Goal: Task Accomplishment & Management: Use online tool/utility

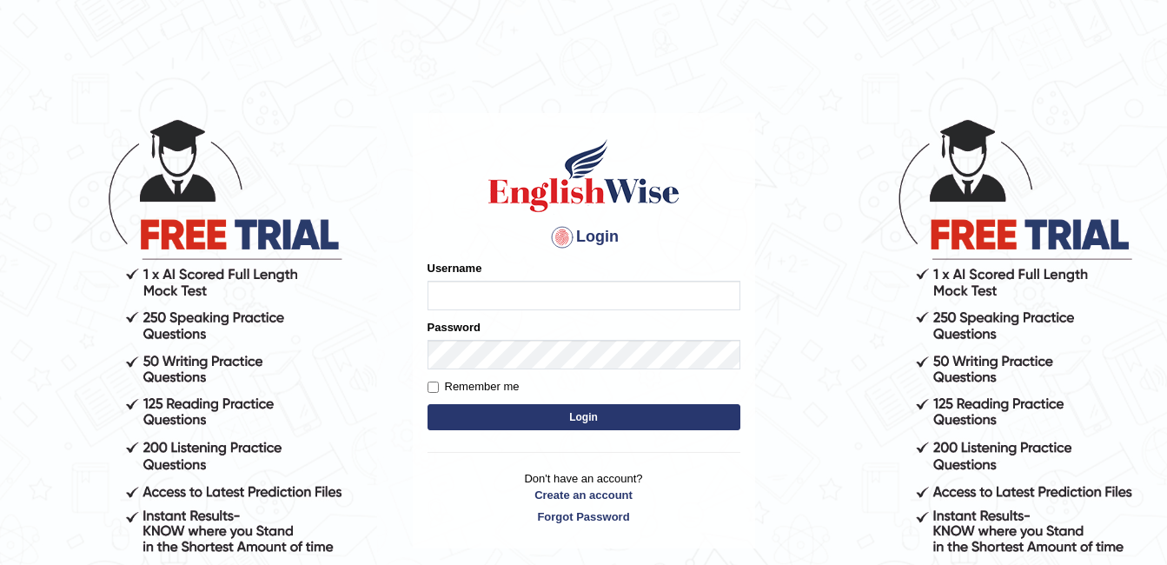
type input "Ahmer2025"
click at [459, 280] on div "Username Ahmer2025" at bounding box center [584, 285] width 313 height 50
click at [560, 421] on button "Login" at bounding box center [584, 417] width 313 height 26
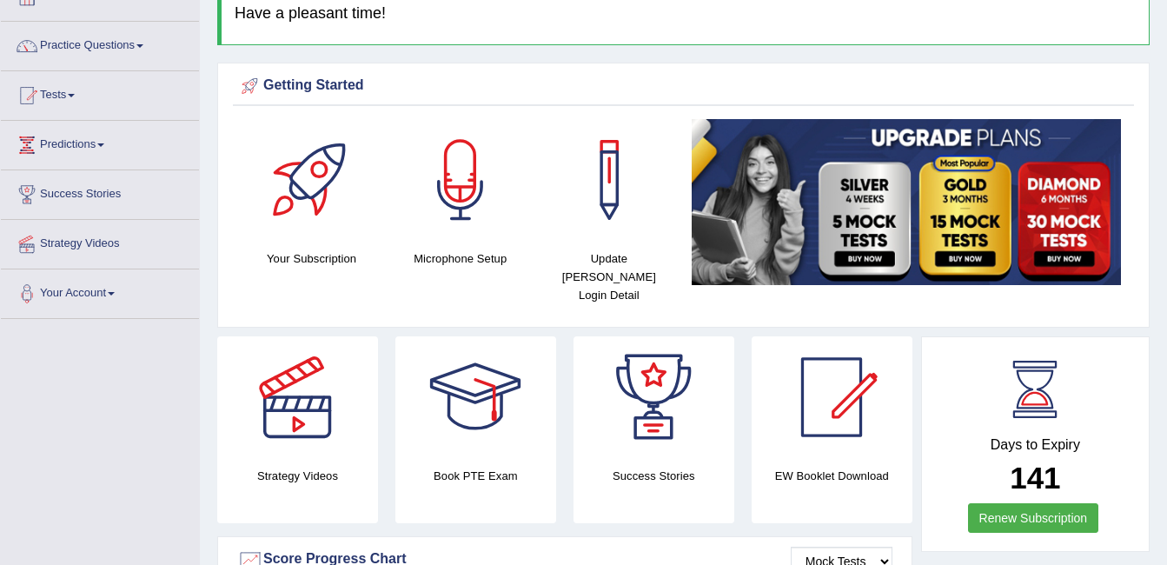
scroll to position [104, 0]
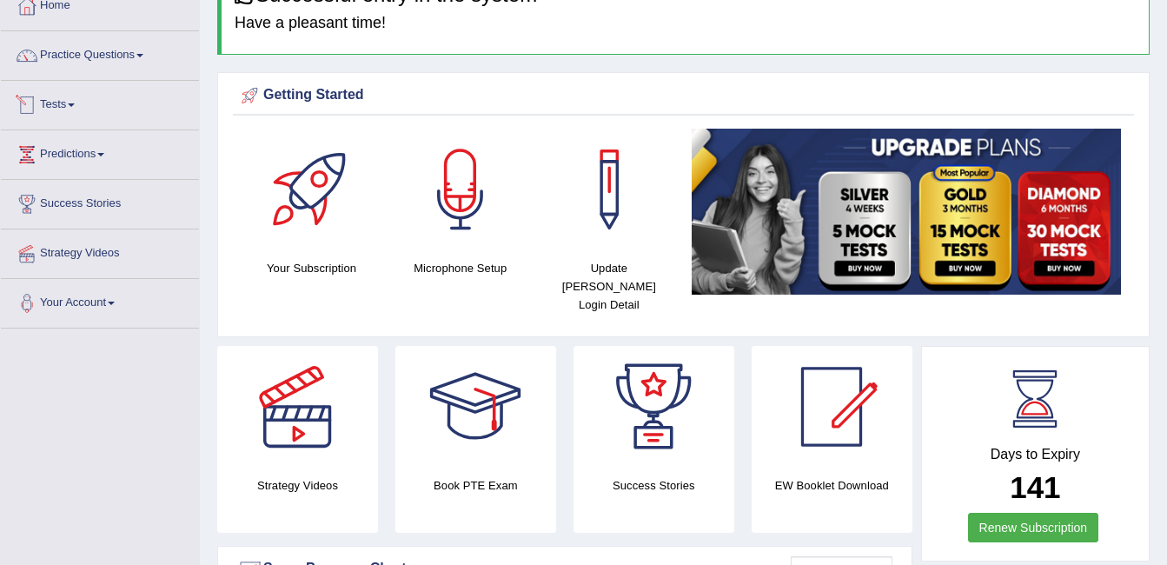
click at [103, 105] on link "Tests" at bounding box center [100, 102] width 198 height 43
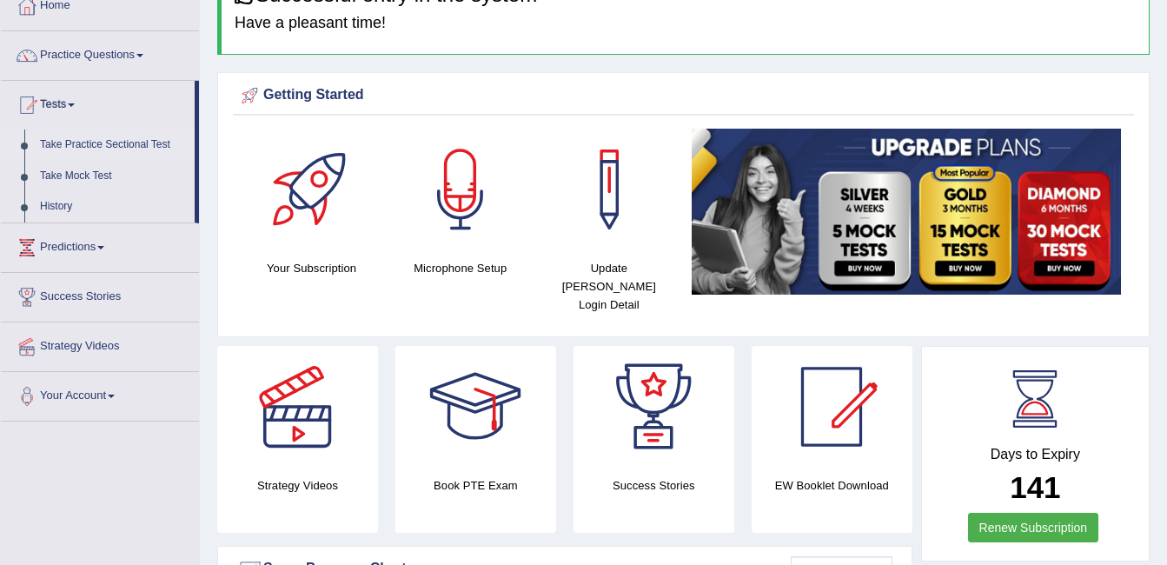
click at [88, 142] on link "Take Practice Sectional Test" at bounding box center [113, 144] width 162 height 31
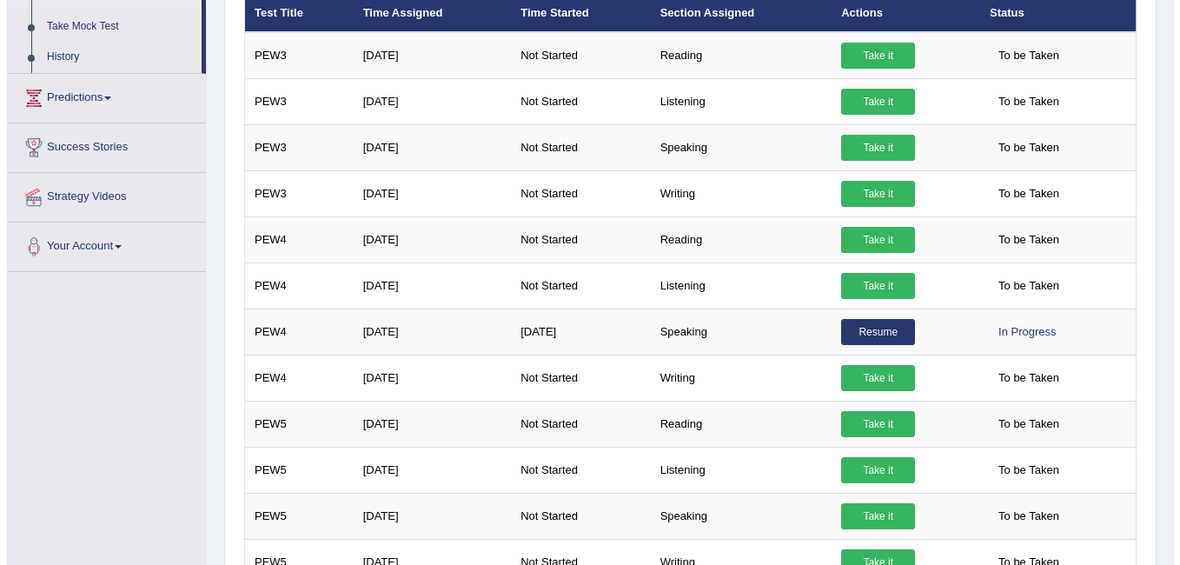
scroll to position [279, 0]
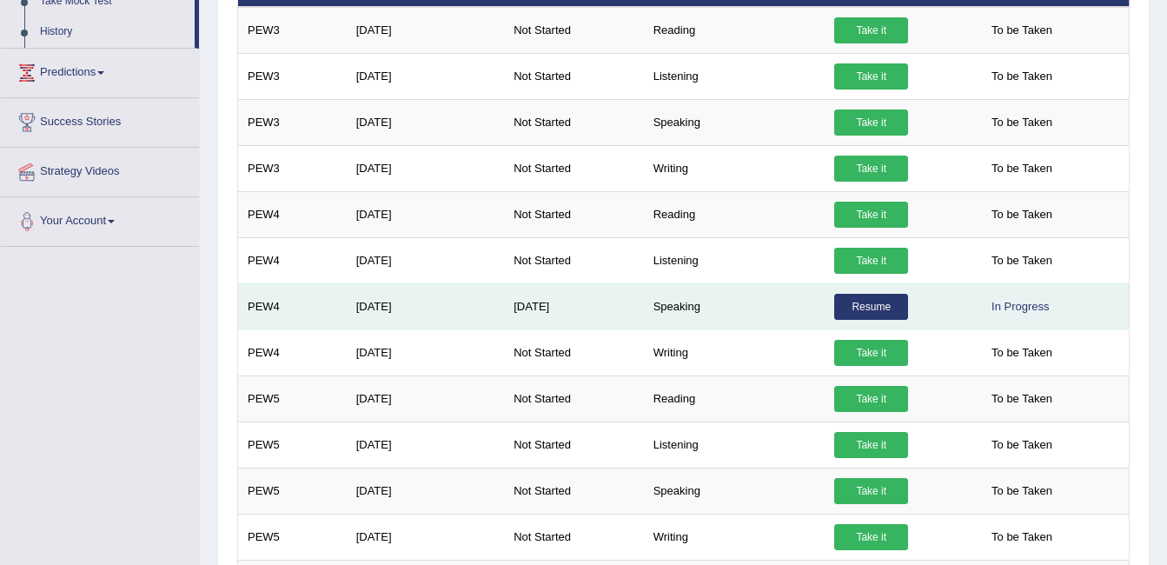
click at [843, 313] on link "Resume" at bounding box center [871, 307] width 74 height 26
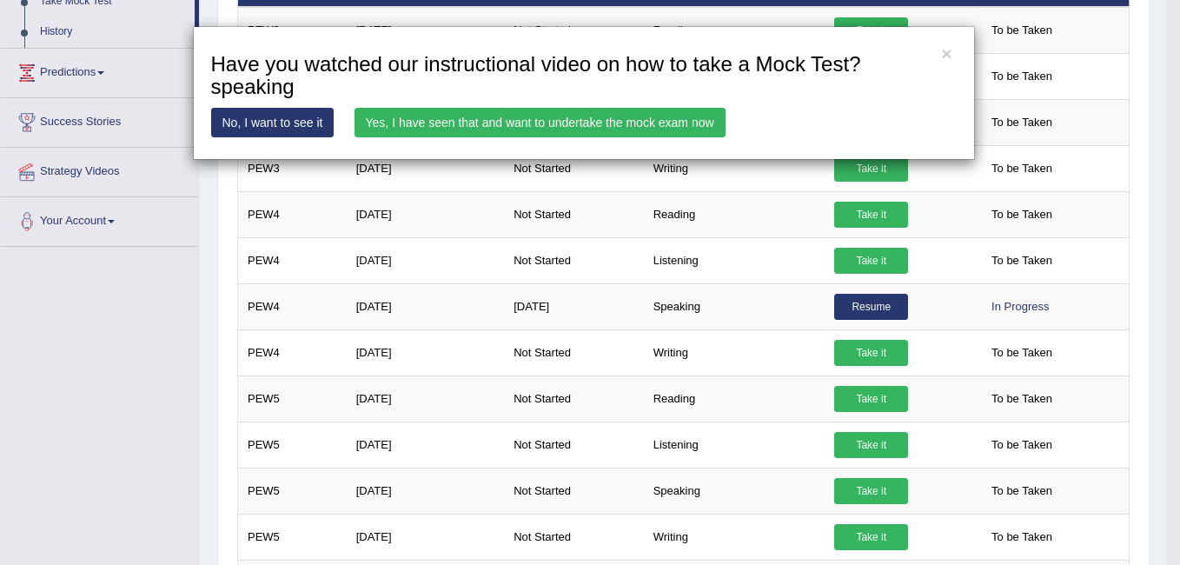
click at [579, 127] on link "Yes, I have seen that and want to undertake the mock exam now" at bounding box center [540, 123] width 371 height 30
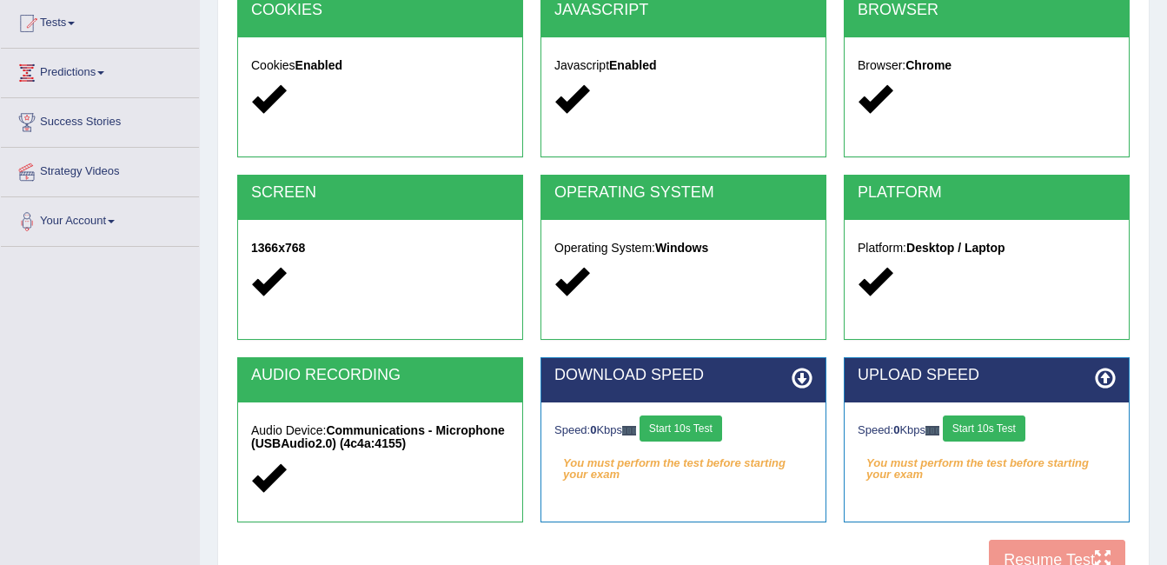
scroll to position [189, 0]
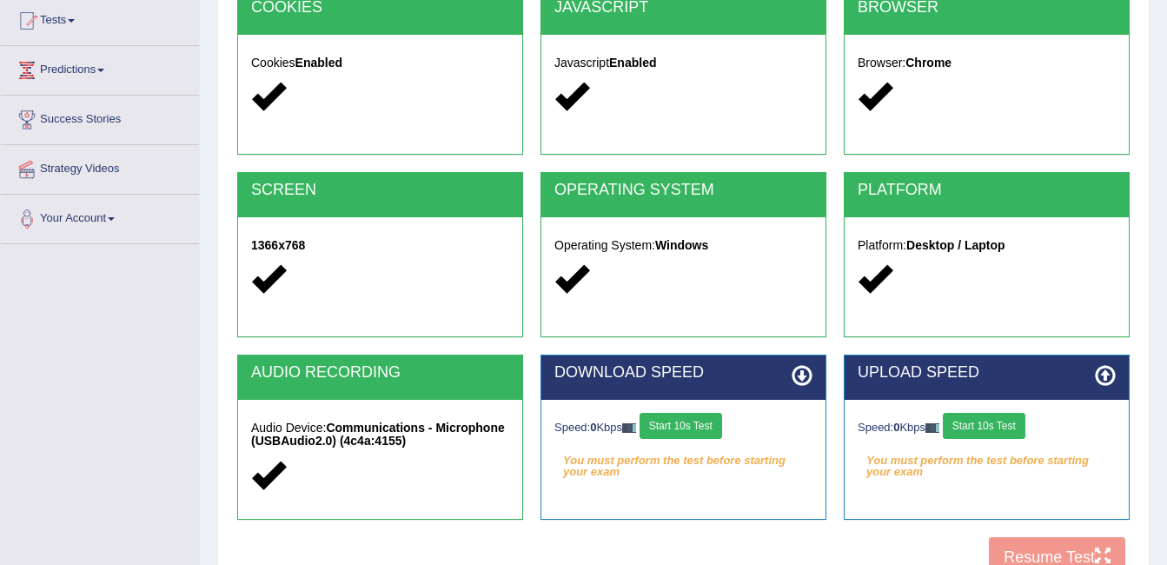
click at [706, 430] on button "Start 10s Test" at bounding box center [681, 426] width 83 height 26
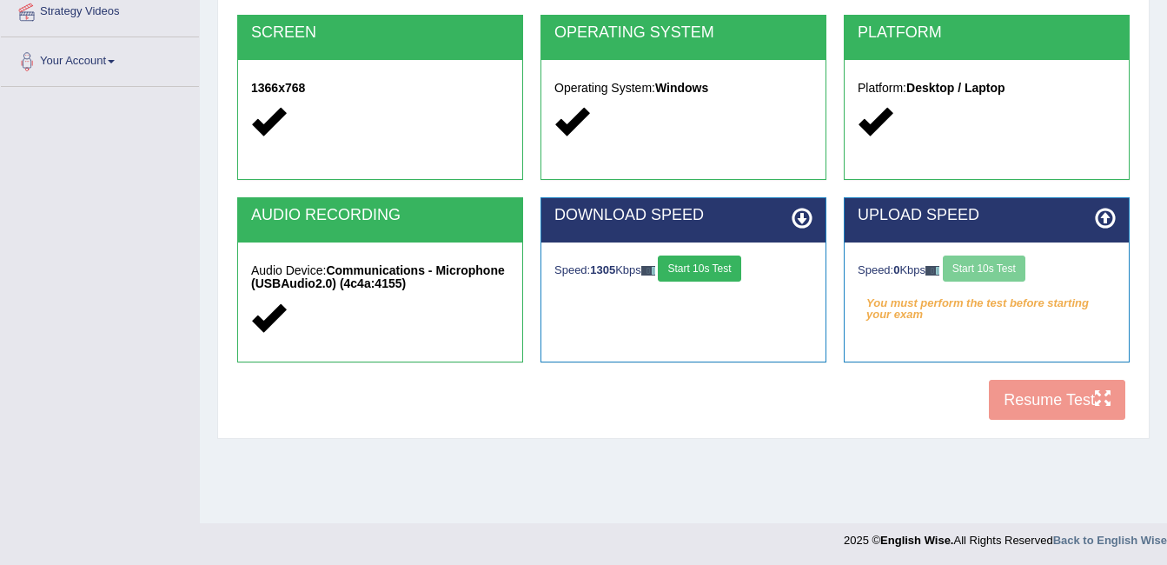
scroll to position [348, 0]
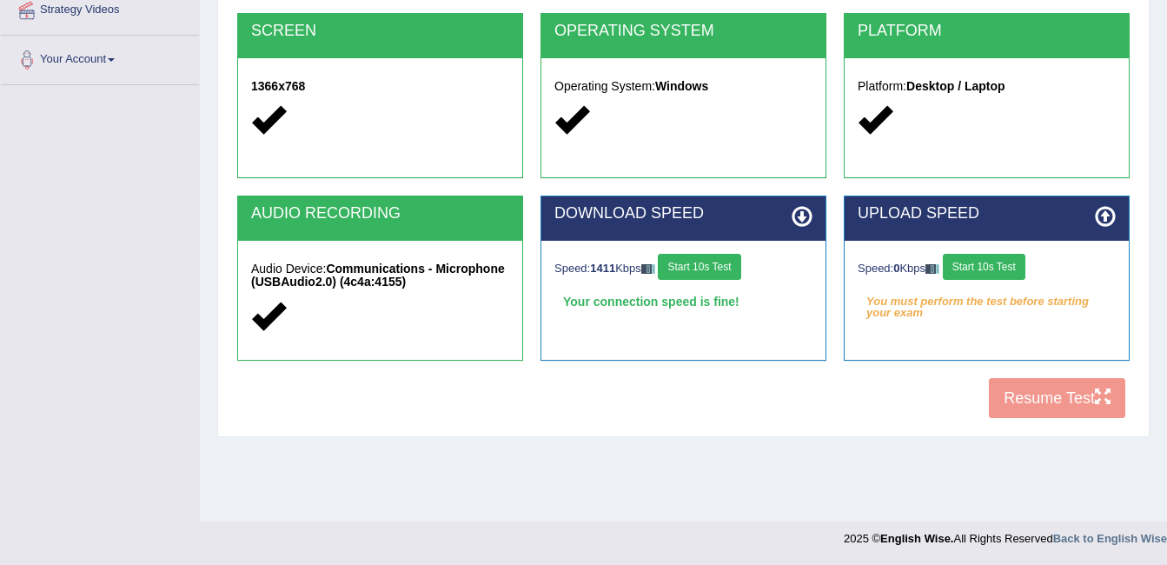
click at [992, 268] on button "Start 10s Test" at bounding box center [984, 267] width 83 height 26
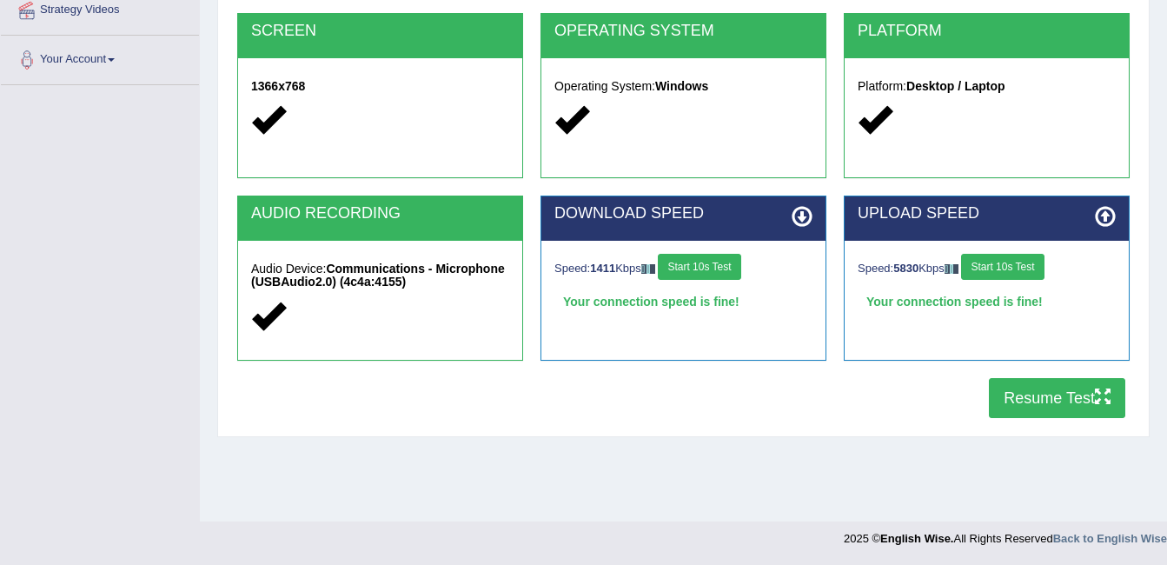
click at [1054, 393] on button "Resume Test" at bounding box center [1057, 398] width 136 height 40
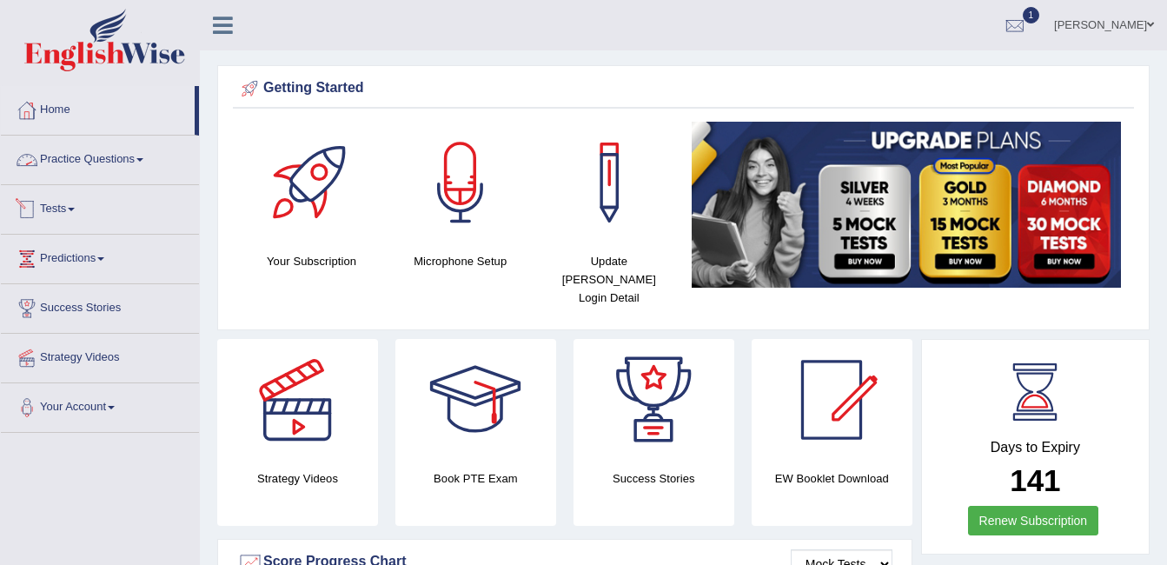
click at [63, 202] on link "Tests" at bounding box center [100, 206] width 198 height 43
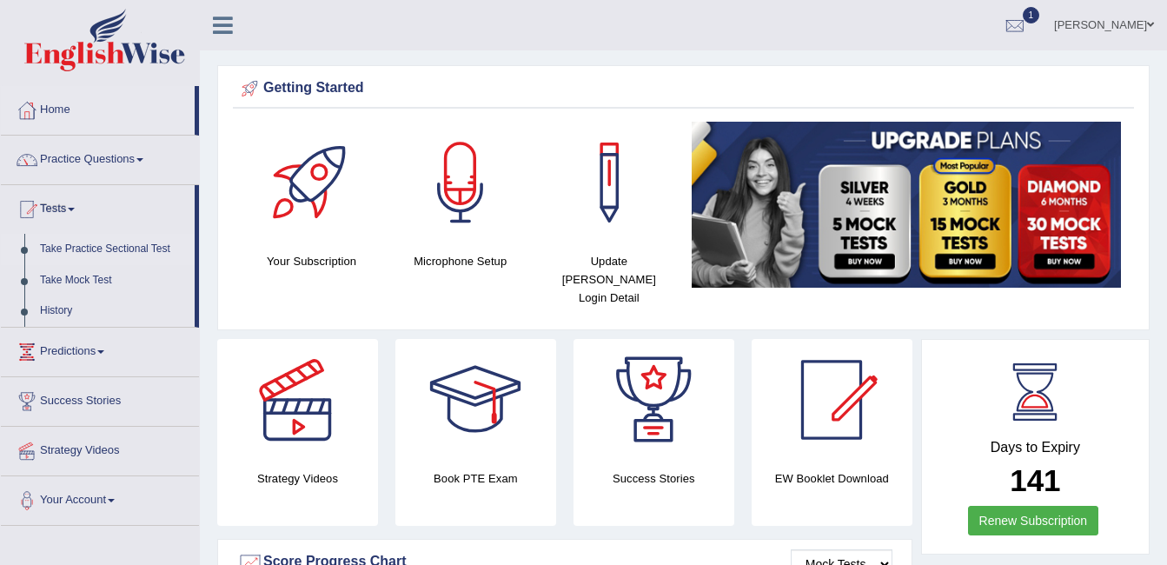
click at [95, 236] on link "Take Practice Sectional Test" at bounding box center [113, 249] width 162 height 31
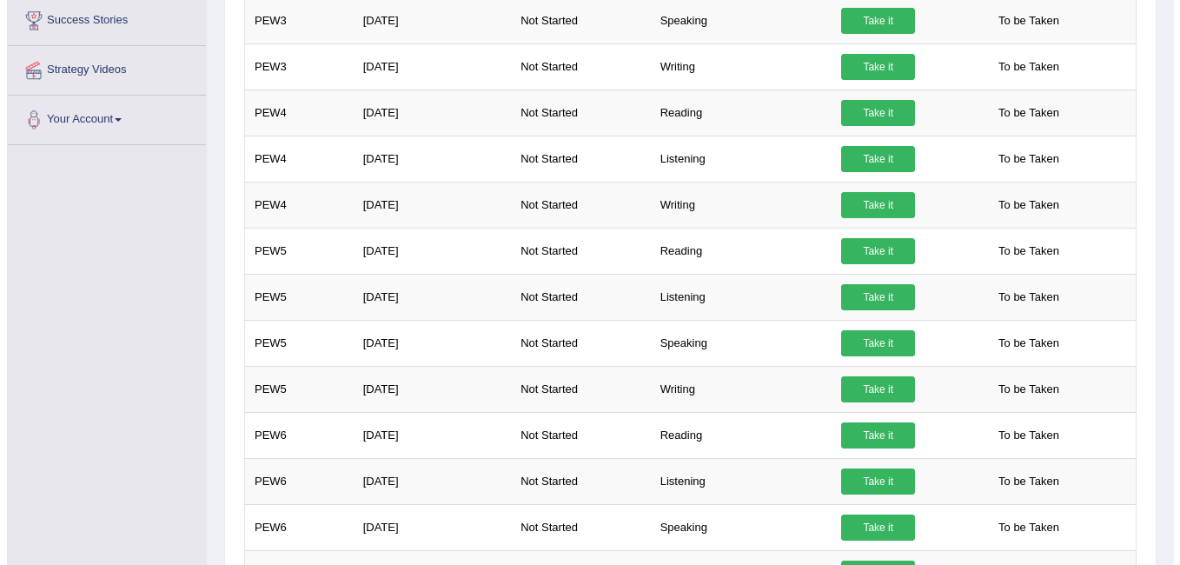
scroll to position [202, 0]
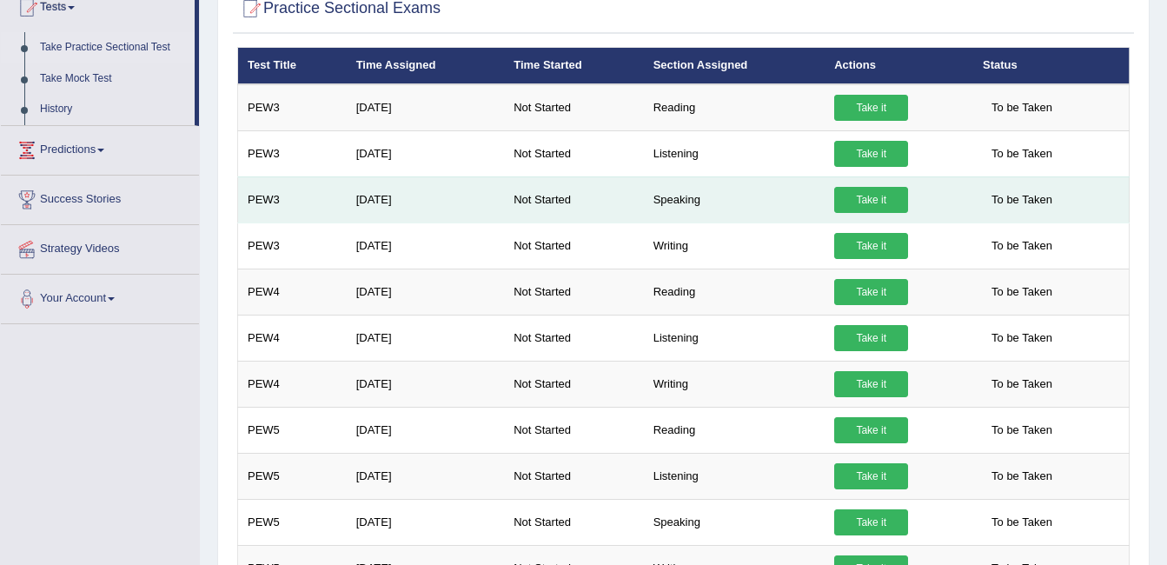
click at [877, 192] on link "Take it" at bounding box center [871, 200] width 74 height 26
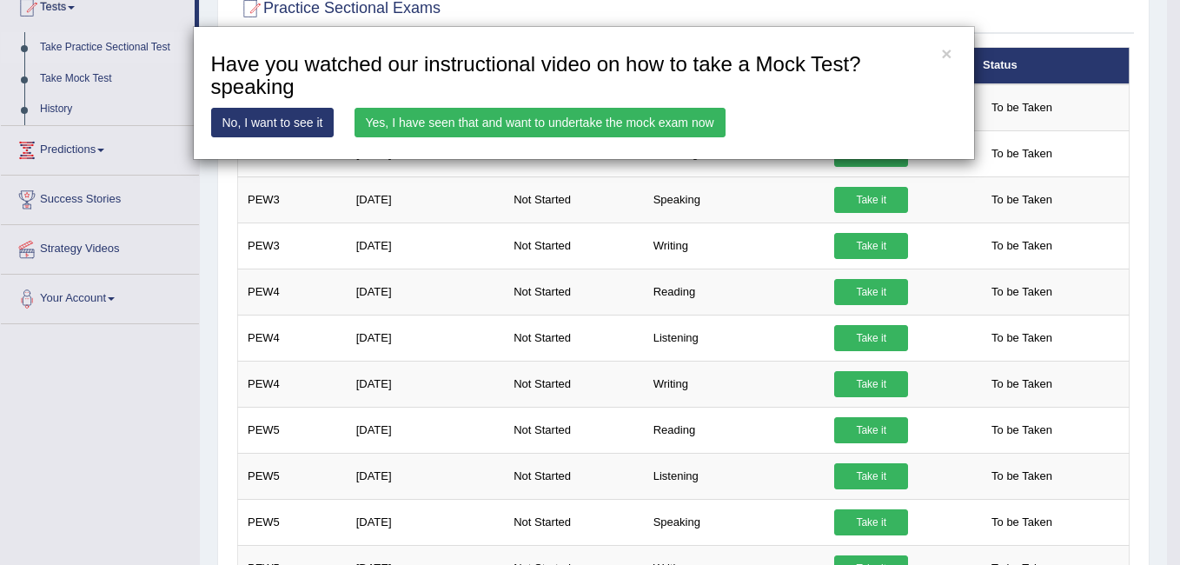
click at [612, 126] on link "Yes, I have seen that and want to undertake the mock exam now" at bounding box center [540, 123] width 371 height 30
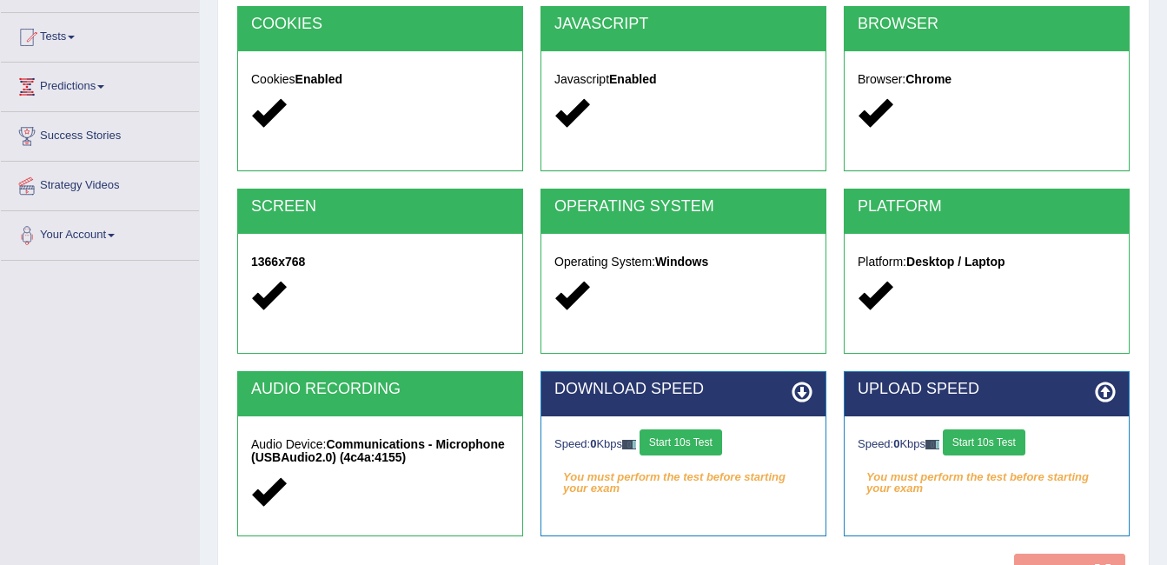
scroll to position [348, 0]
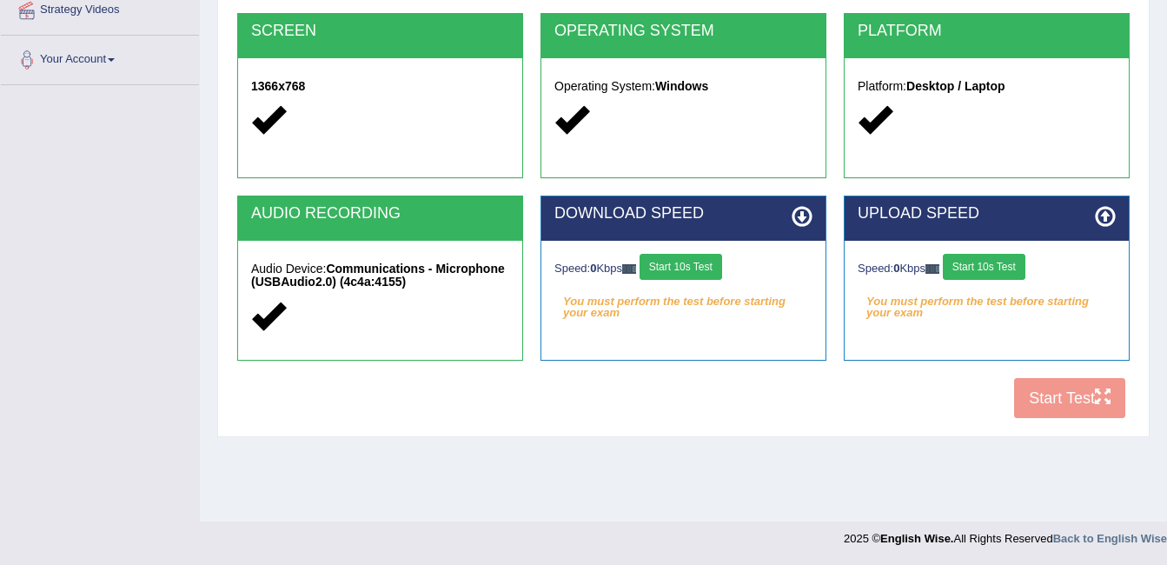
click at [696, 262] on button "Start 10s Test" at bounding box center [681, 267] width 83 height 26
click at [696, 262] on button "Start 10s Test" at bounding box center [693, 267] width 83 height 26
click at [991, 254] on button "Start 10s Test" at bounding box center [984, 267] width 83 height 26
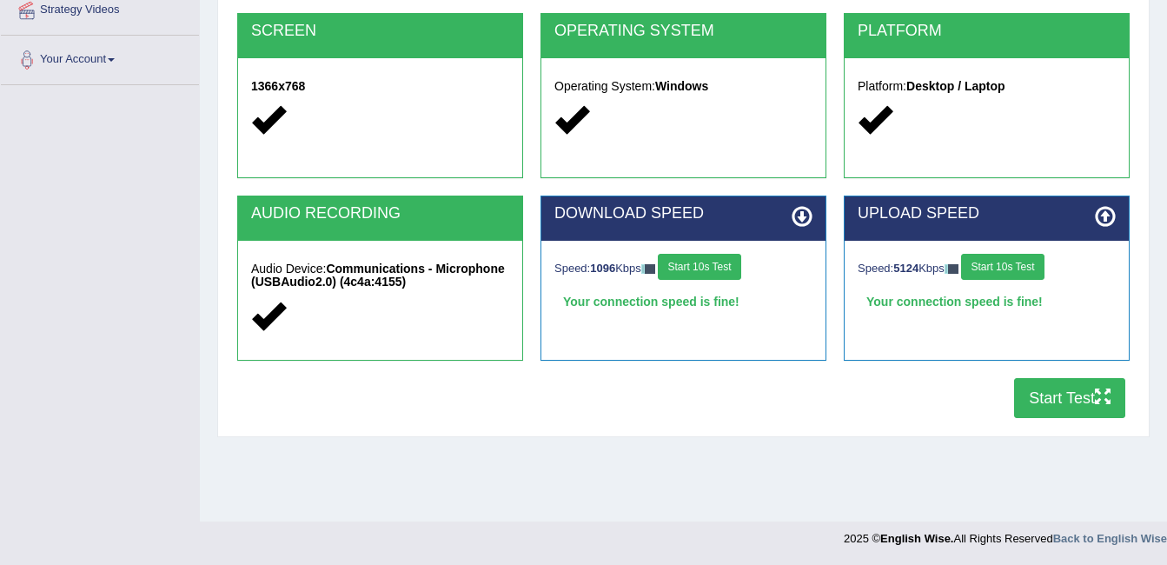
click at [1045, 388] on button "Start Test" at bounding box center [1069, 398] width 111 height 40
